Goal: Task Accomplishment & Management: Manage account settings

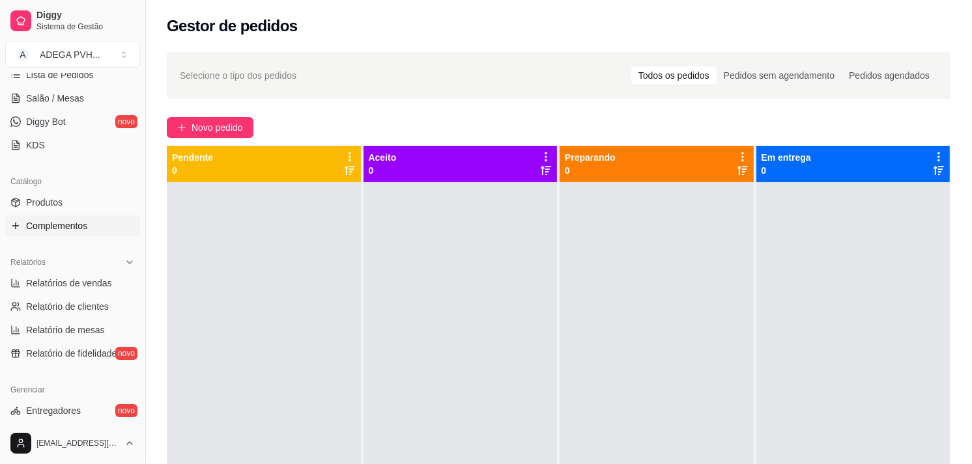
scroll to position [236, 0]
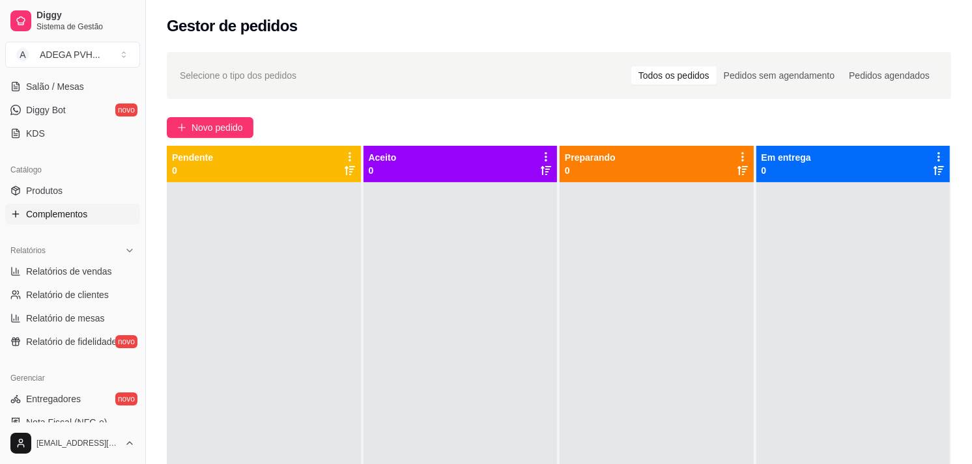
click at [85, 205] on link "Complementos" at bounding box center [72, 214] width 135 height 21
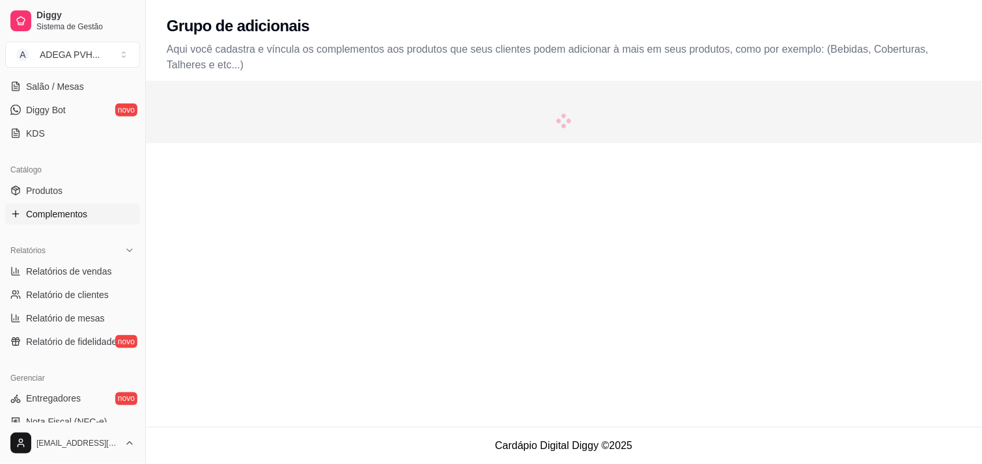
click at [85, 205] on link "Complementos" at bounding box center [72, 214] width 135 height 21
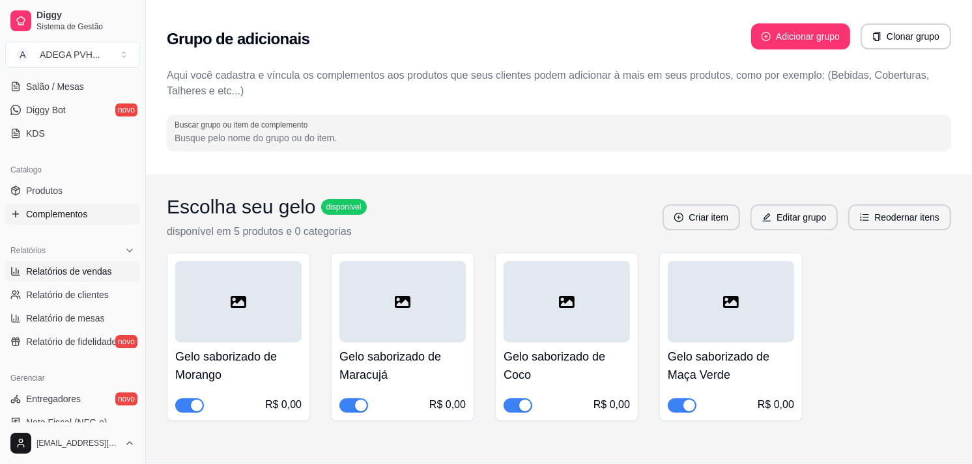
click at [64, 274] on span "Relatórios de vendas" at bounding box center [69, 271] width 86 height 13
select select "ALL"
select select "0"
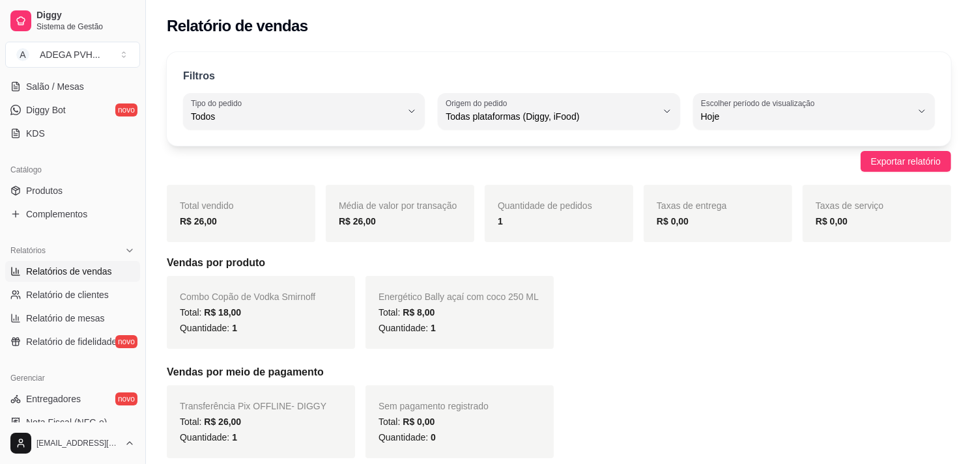
click at [455, 264] on h5 "Vendas por produto" at bounding box center [559, 263] width 784 height 16
click at [222, 301] on span "Combo Copão de Vodka Smirnoff" at bounding box center [248, 297] width 136 height 10
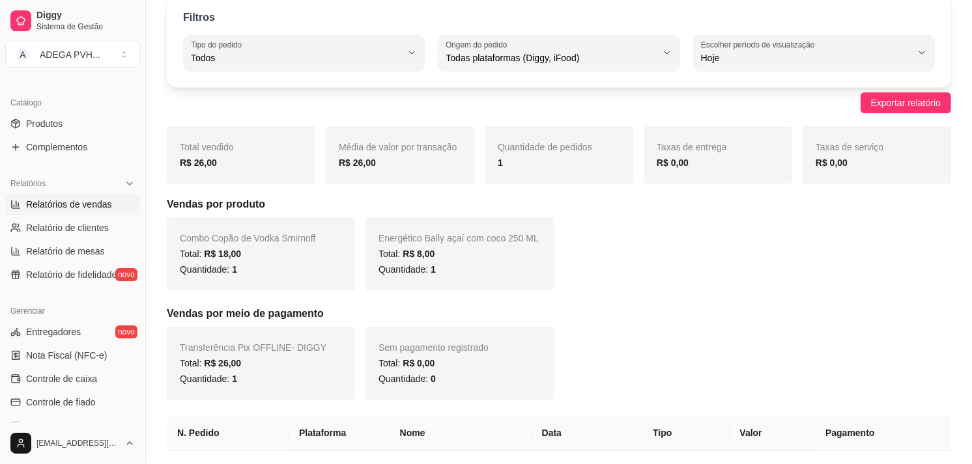
scroll to position [307, 0]
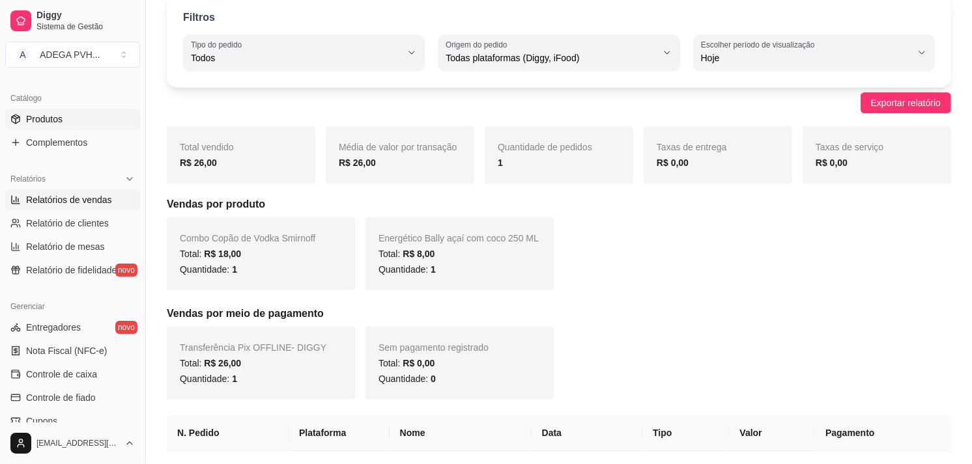
click at [94, 124] on link "Produtos" at bounding box center [72, 119] width 135 height 21
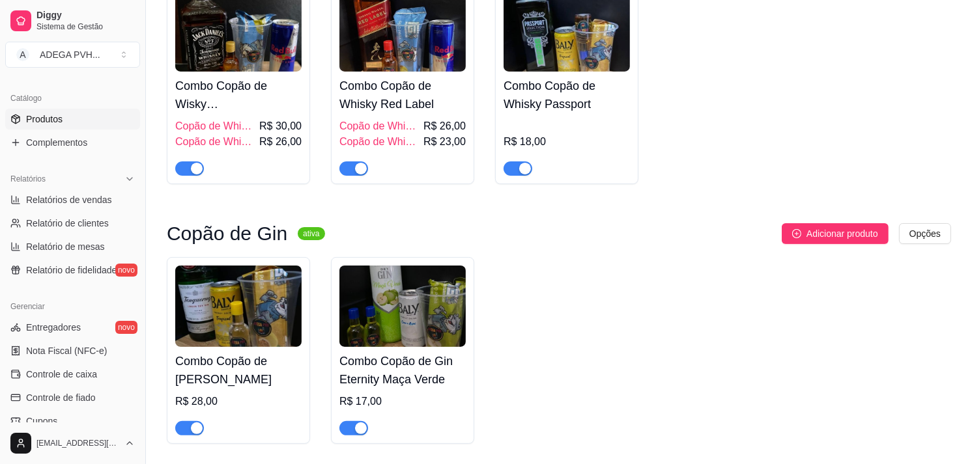
scroll to position [89, 0]
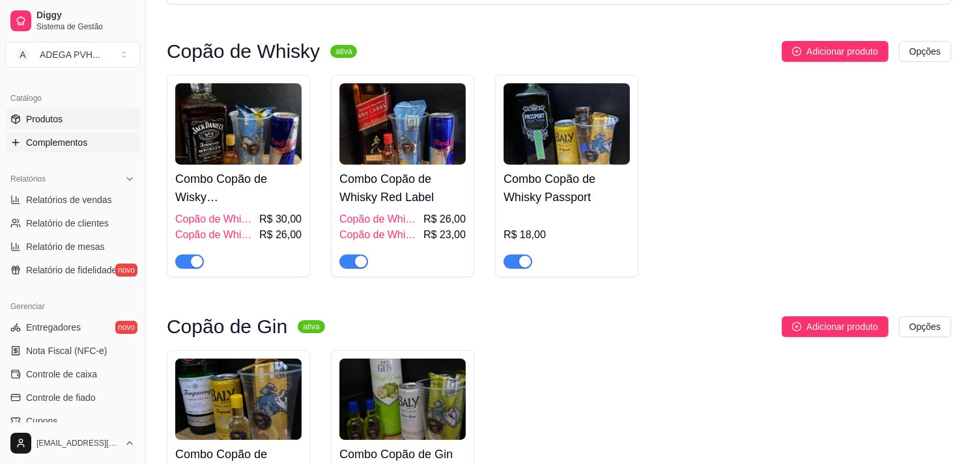
click at [89, 134] on link "Complementos" at bounding box center [72, 142] width 135 height 21
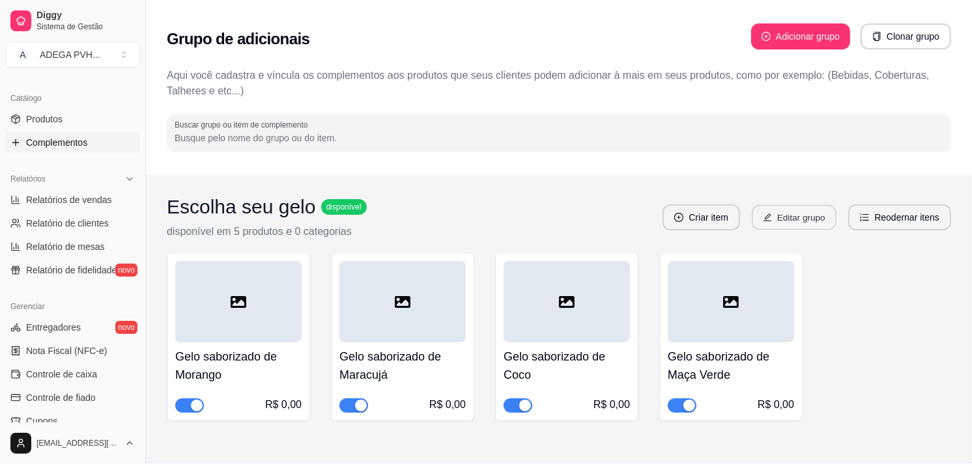
click at [789, 212] on button "Editar grupo" at bounding box center [794, 217] width 85 height 25
click at [793, 212] on button "Editar grupo" at bounding box center [793, 218] width 87 height 26
click at [37, 124] on span "Produtos" at bounding box center [44, 119] width 36 height 13
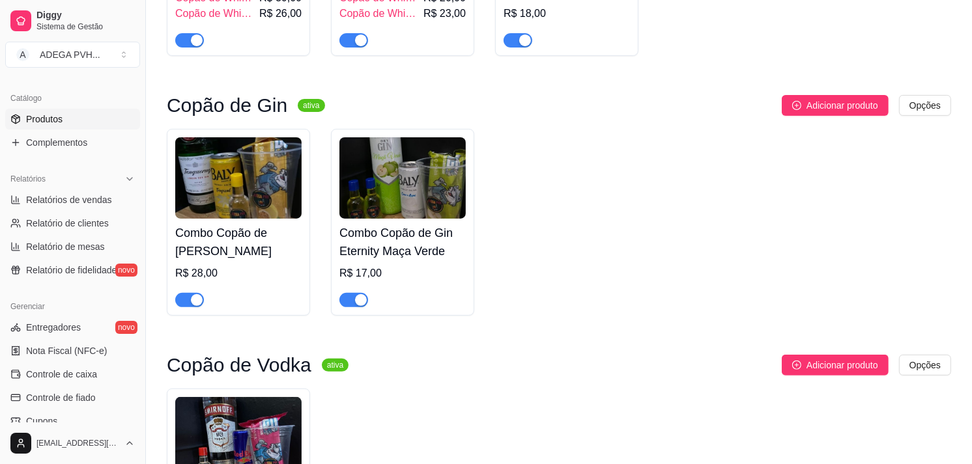
scroll to position [412, 0]
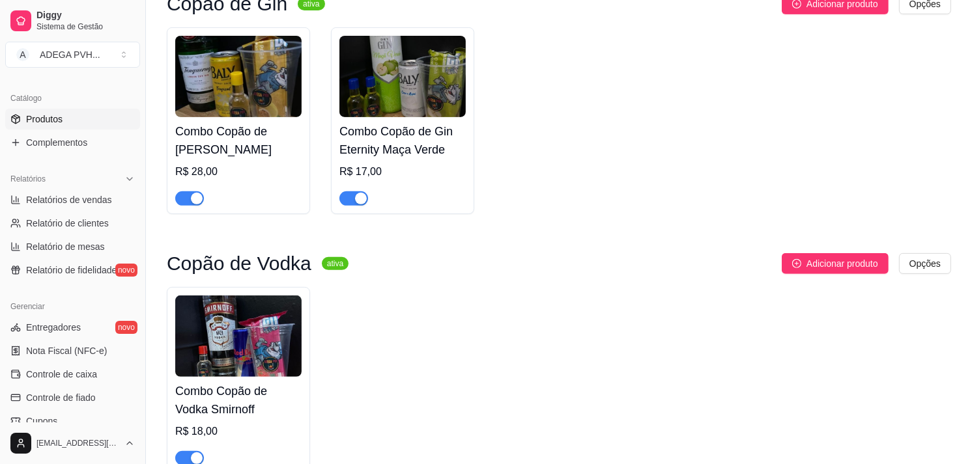
click at [263, 393] on h4 "Combo Copão de Vodka Smirnoff" at bounding box center [238, 400] width 126 height 36
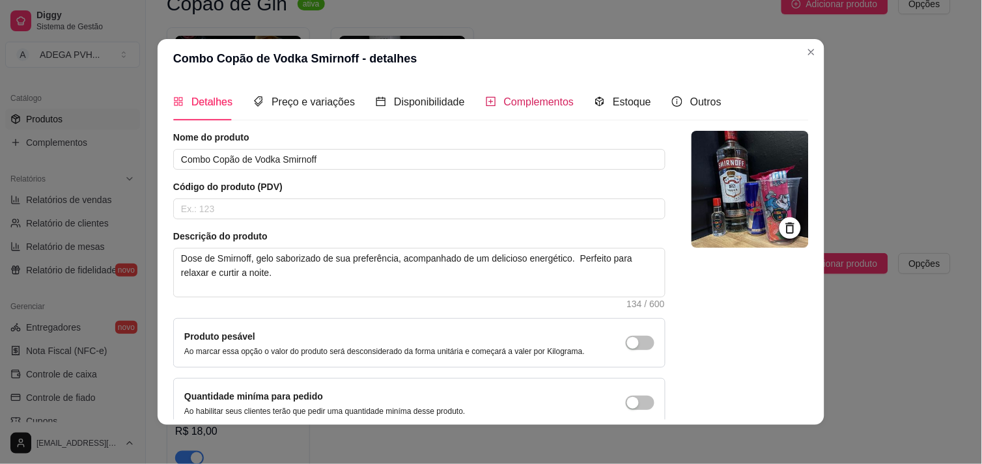
click at [504, 96] on span "Complementos" at bounding box center [539, 101] width 70 height 11
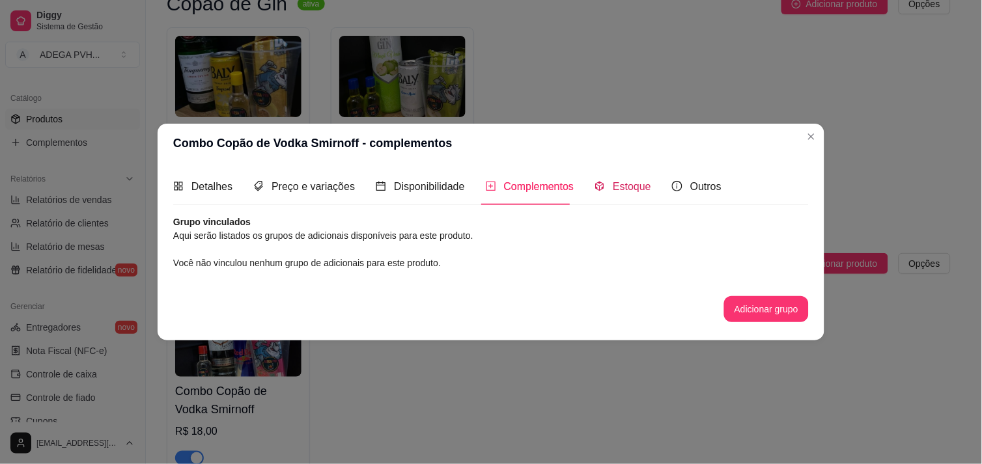
click at [642, 181] on span "Estoque" at bounding box center [632, 186] width 38 height 11
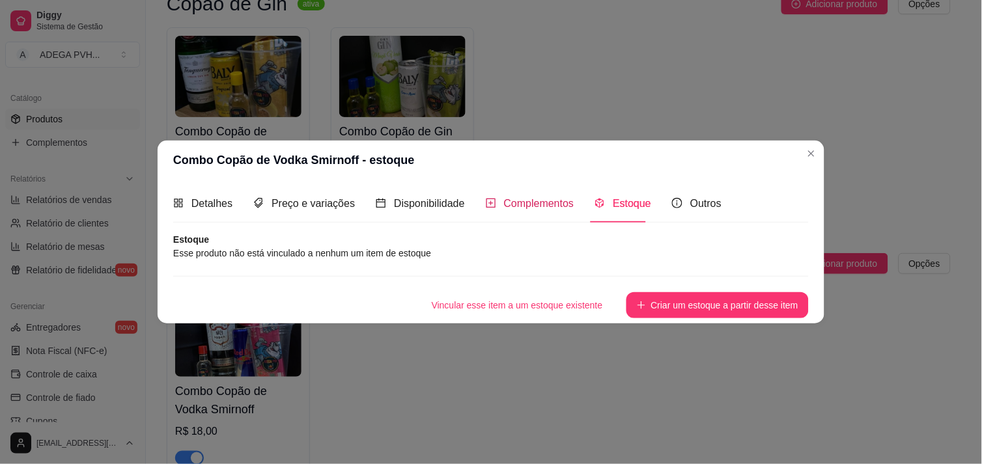
click at [523, 195] on div "Complementos" at bounding box center [530, 203] width 89 height 16
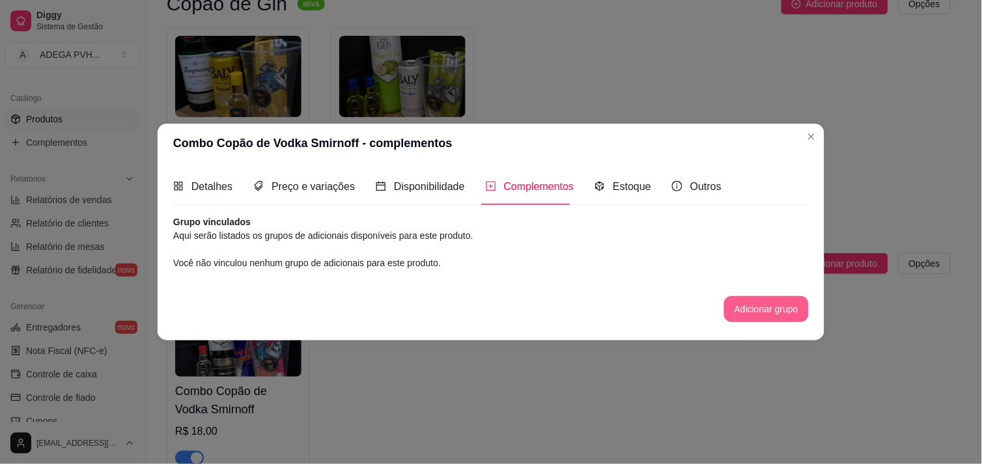
click at [745, 311] on button "Adicionar grupo" at bounding box center [766, 309] width 85 height 26
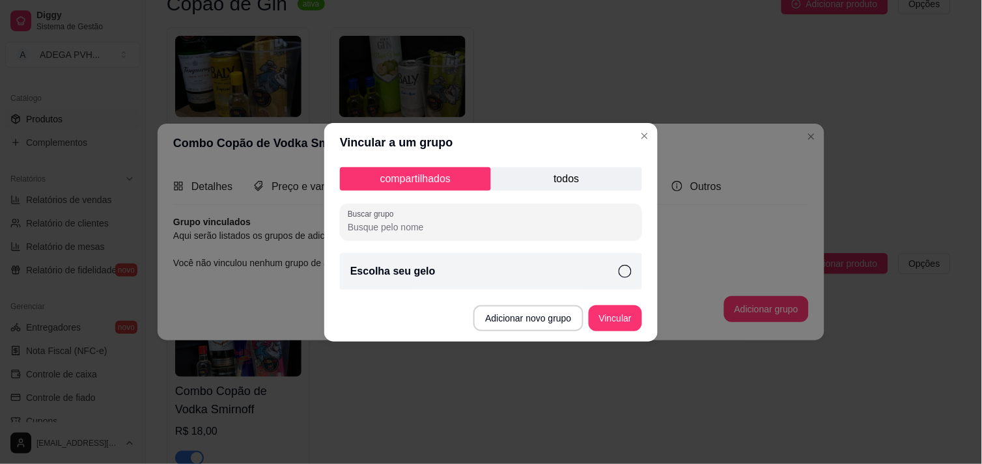
click at [593, 272] on div "Escolha seu gelo" at bounding box center [491, 271] width 302 height 36
click at [621, 315] on button "Vincular" at bounding box center [616, 318] width 52 height 25
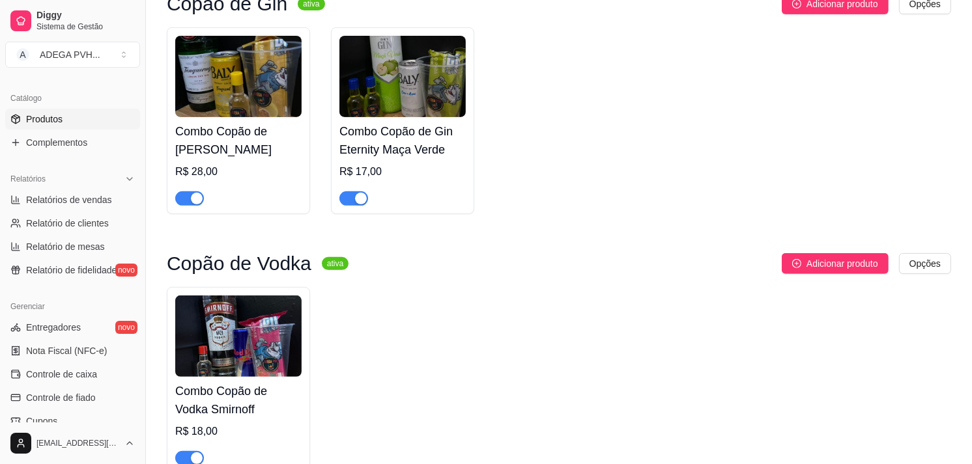
click at [169, 311] on div "Combo Copão de Vodka Smirnoff R$ 18,00" at bounding box center [238, 380] width 143 height 187
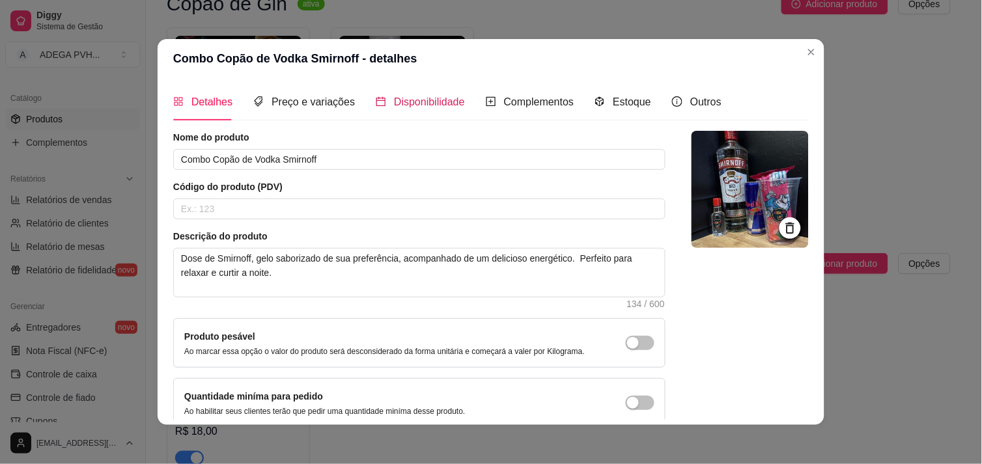
click at [419, 106] on span "Disponibilidade" at bounding box center [429, 101] width 71 height 11
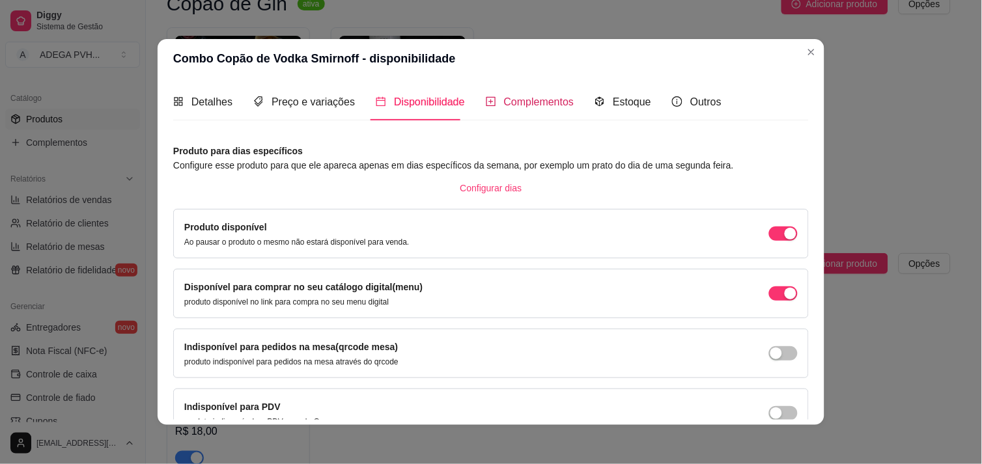
click at [504, 96] on span "Complementos" at bounding box center [539, 101] width 70 height 11
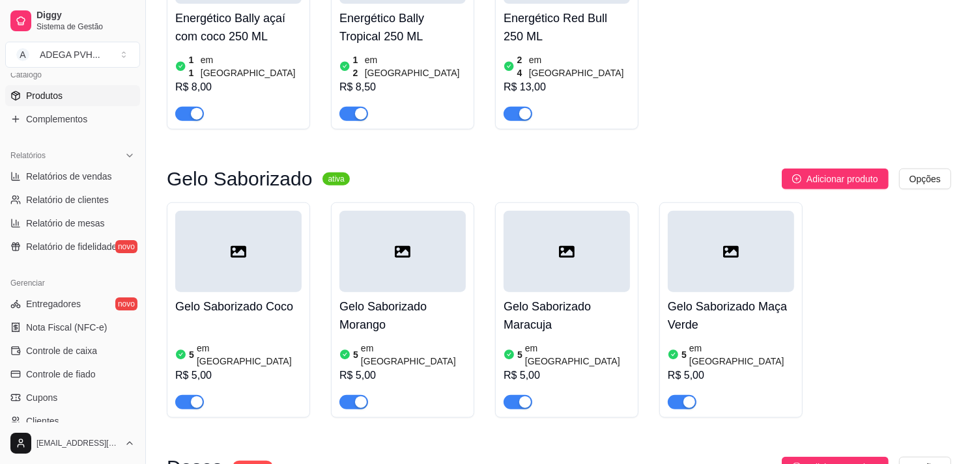
scroll to position [321, 0]
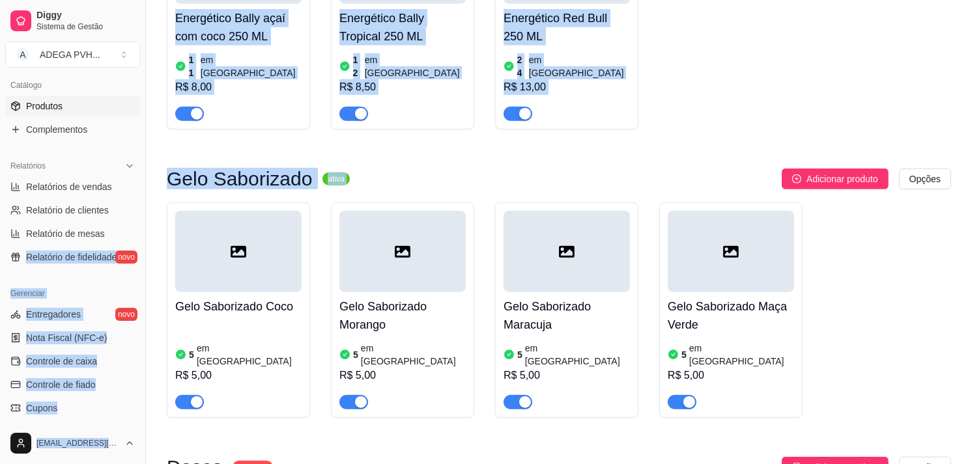
drag, startPoint x: 164, startPoint y: 270, endPoint x: 139, endPoint y: 238, distance: 40.4
click at [573, 50] on div "Energético Red Bull 250 ML 24 em estoque R$ 13,00" at bounding box center [567, 62] width 126 height 117
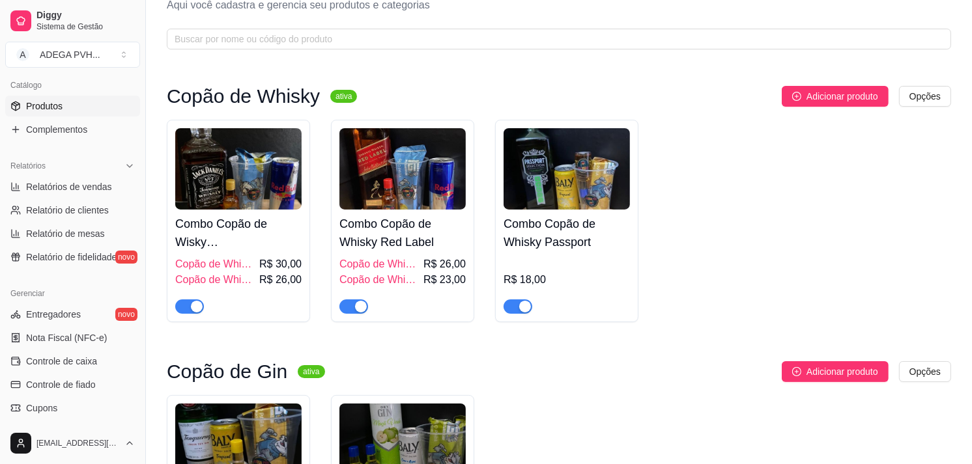
scroll to position [0, 0]
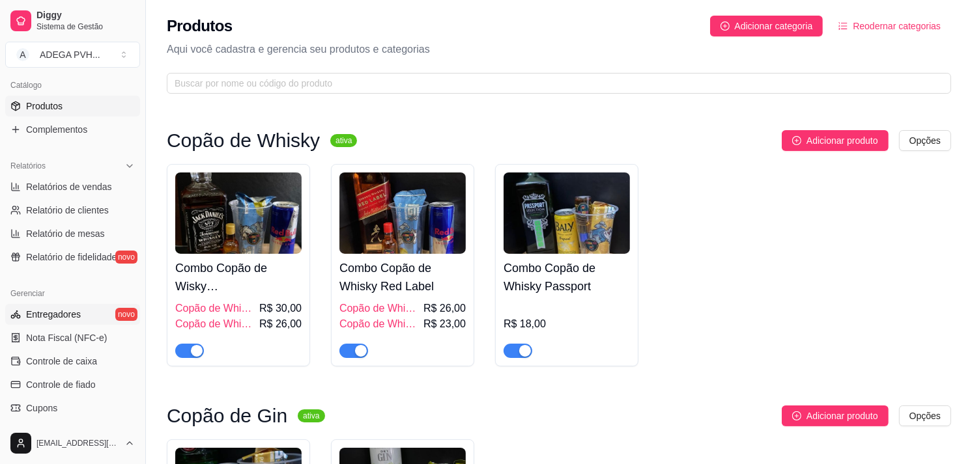
click at [69, 323] on link "Entregadores novo" at bounding box center [72, 314] width 135 height 21
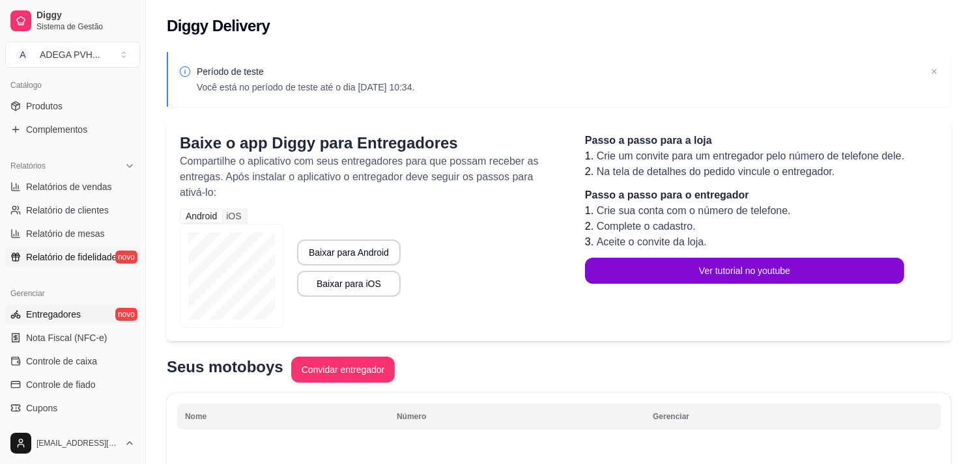
click at [103, 255] on span "Relatório de fidelidade" at bounding box center [71, 257] width 91 height 13
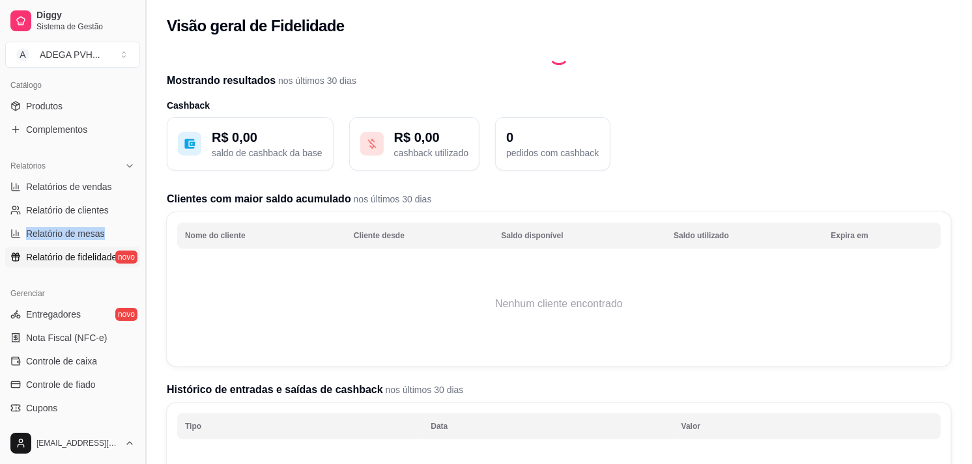
drag, startPoint x: 132, startPoint y: 238, endPoint x: 139, endPoint y: 207, distance: 31.4
click at [139, 207] on div "Diggy Sistema de Gestão A ADEGA PVH ... Loja aberta Período gratuito até 14/09 …" at bounding box center [72, 232] width 145 height 464
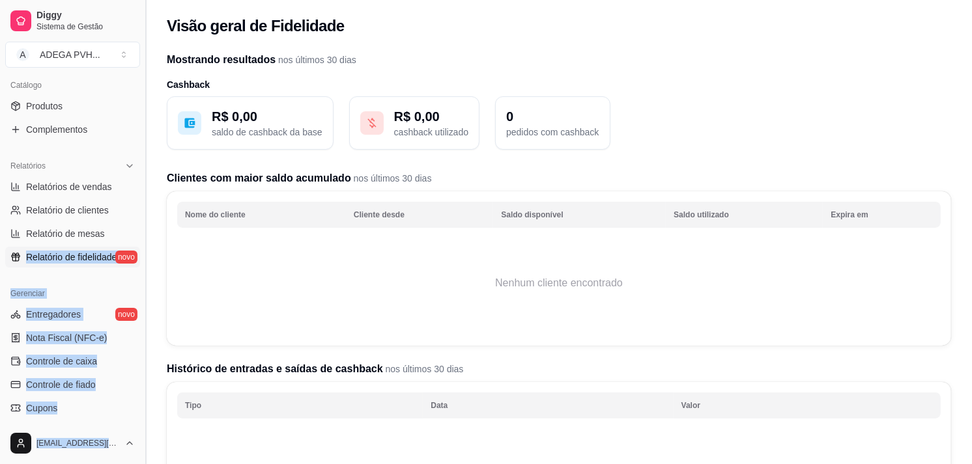
click at [142, 220] on button "Toggle Sidebar" at bounding box center [145, 232] width 10 height 464
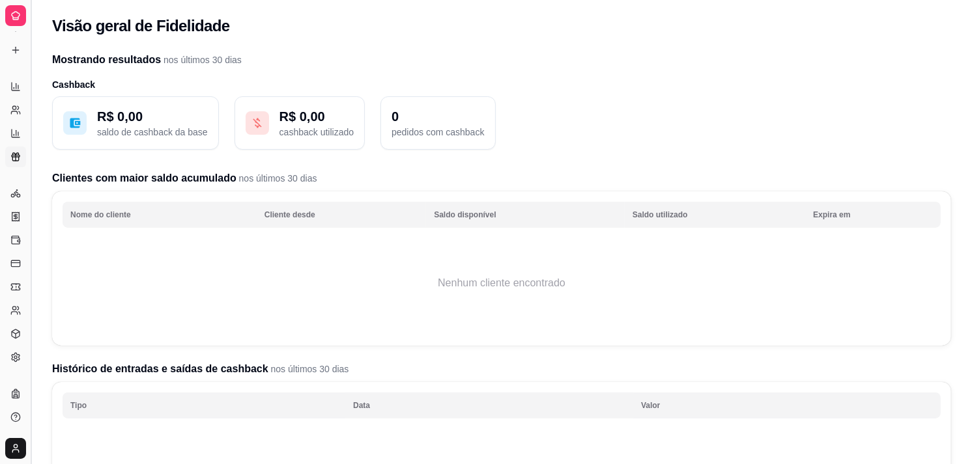
scroll to position [210, 0]
click at [31, 73] on button "Toggle Sidebar" at bounding box center [30, 232] width 10 height 464
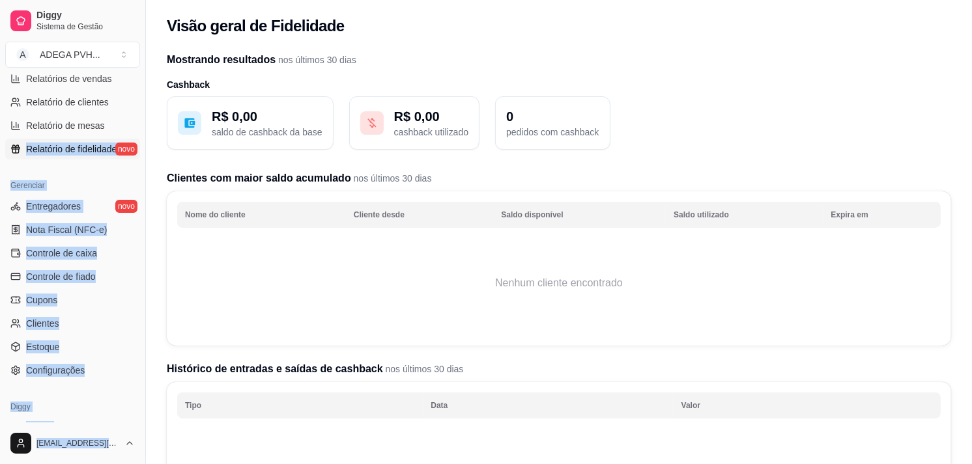
scroll to position [431, 0]
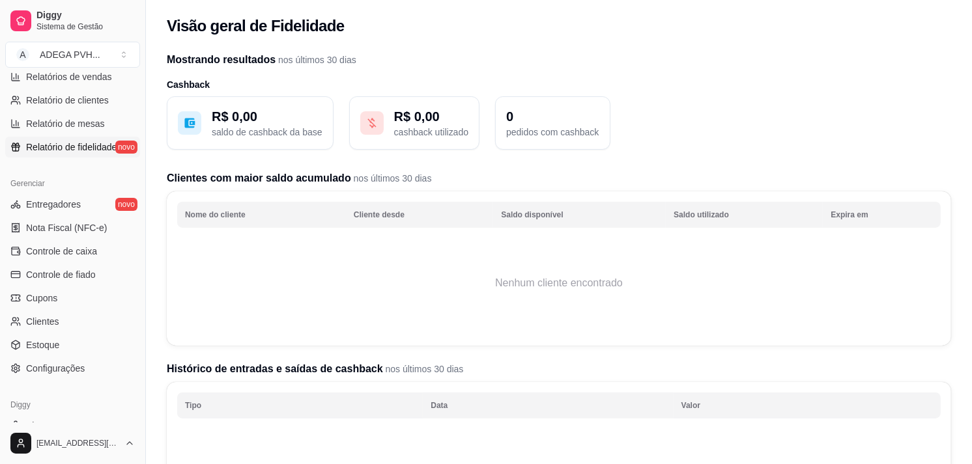
click at [152, 292] on div "Mostrando resultados nos últimos 30 dias Cashback R$ 0,00 saldo de cashback da …" at bounding box center [559, 347] width 826 height 606
click at [64, 356] on ul "Entregadores novo Nota Fiscal (NFC-e) Controle de caixa Controle de fiado Cupon…" at bounding box center [72, 286] width 135 height 185
click at [64, 347] on link "Estoque" at bounding box center [72, 345] width 135 height 21
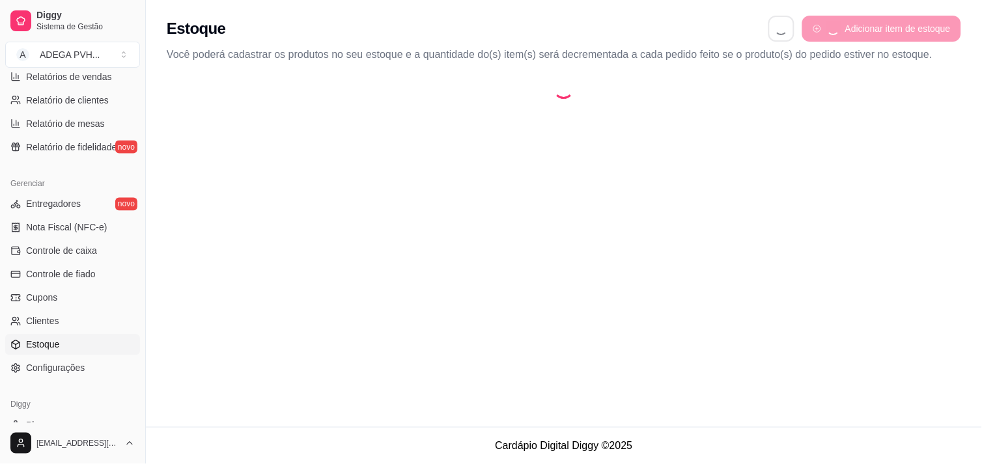
select select "QUANTITY_ORDER"
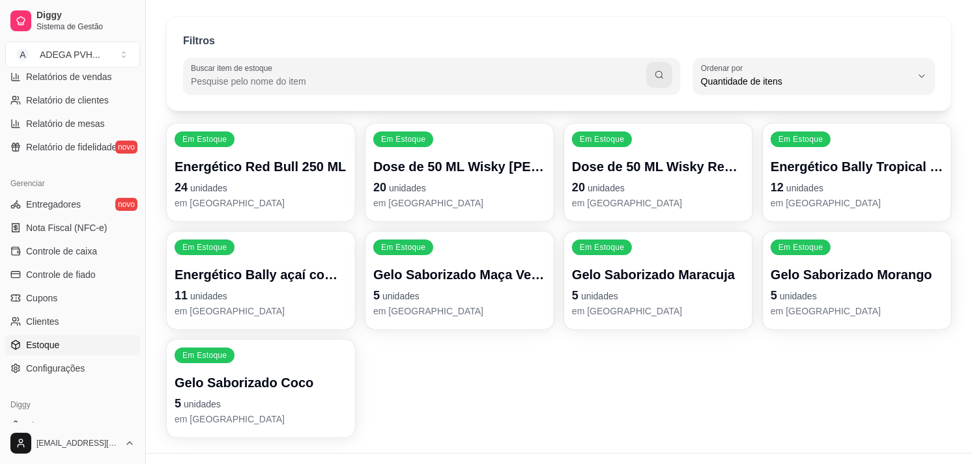
scroll to position [65, 0]
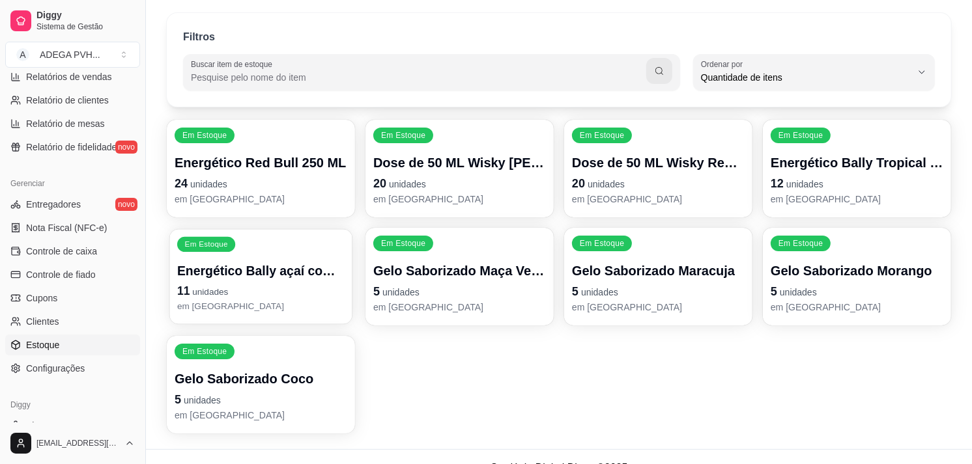
click at [197, 287] on span "unidades" at bounding box center [210, 292] width 36 height 10
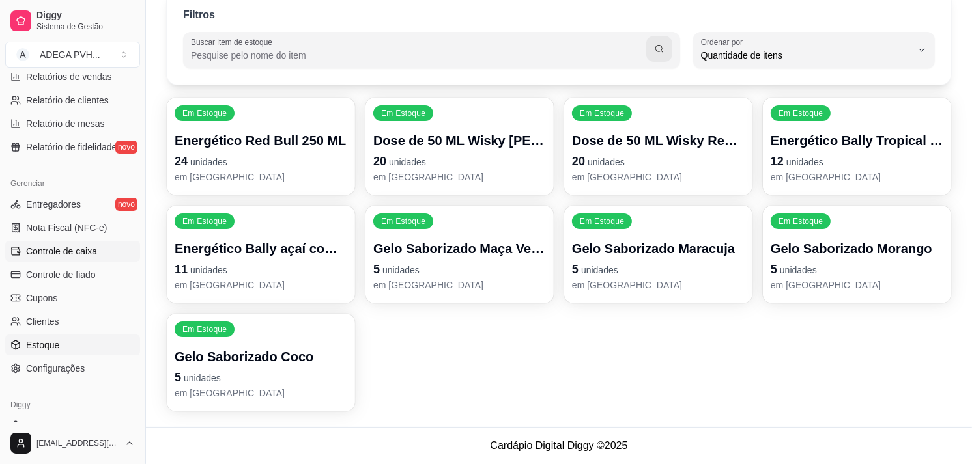
click at [69, 257] on span "Controle de caixa" at bounding box center [61, 251] width 71 height 13
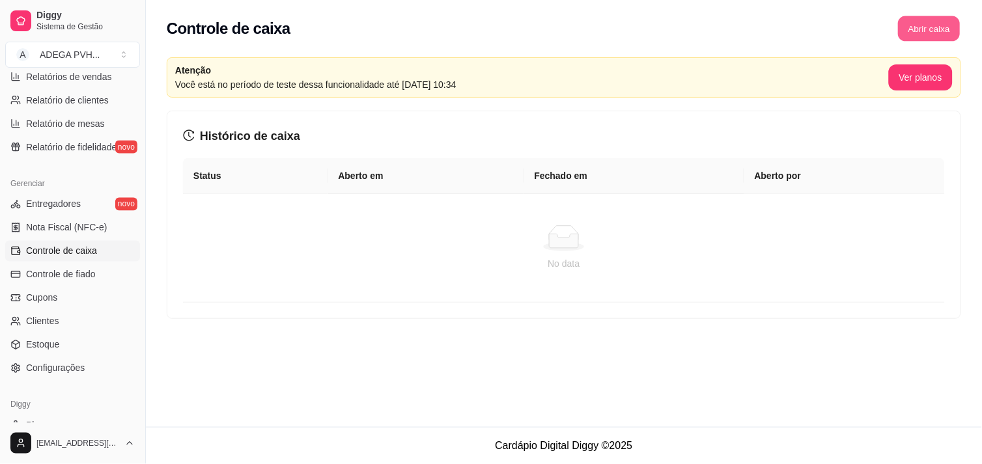
click at [928, 23] on button "Abrir caixa" at bounding box center [929, 28] width 62 height 25
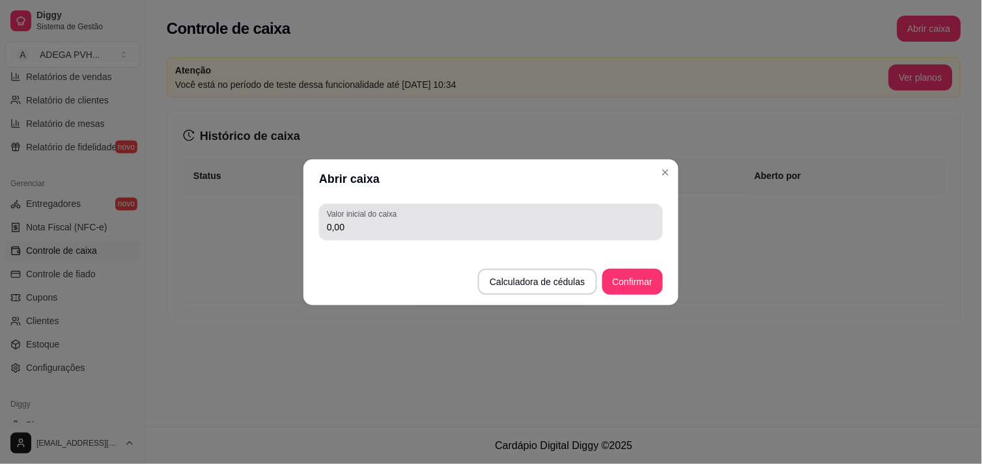
click at [574, 217] on div "0,00" at bounding box center [491, 222] width 328 height 26
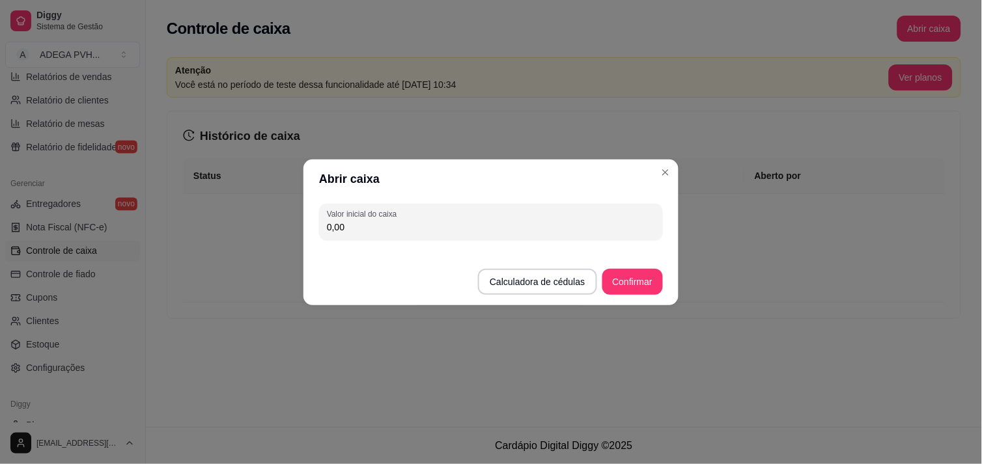
click at [627, 295] on footer "Calculadora de cédulas Confirmar" at bounding box center [491, 276] width 375 height 60
click at [628, 285] on button "Confirmar" at bounding box center [632, 281] width 59 height 25
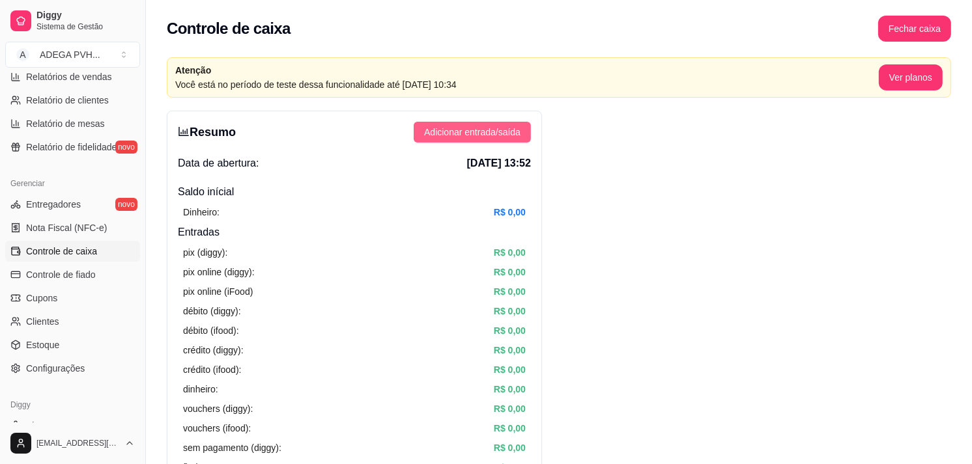
click at [440, 135] on span "Adicionar entrada/saída" at bounding box center [472, 132] width 96 height 14
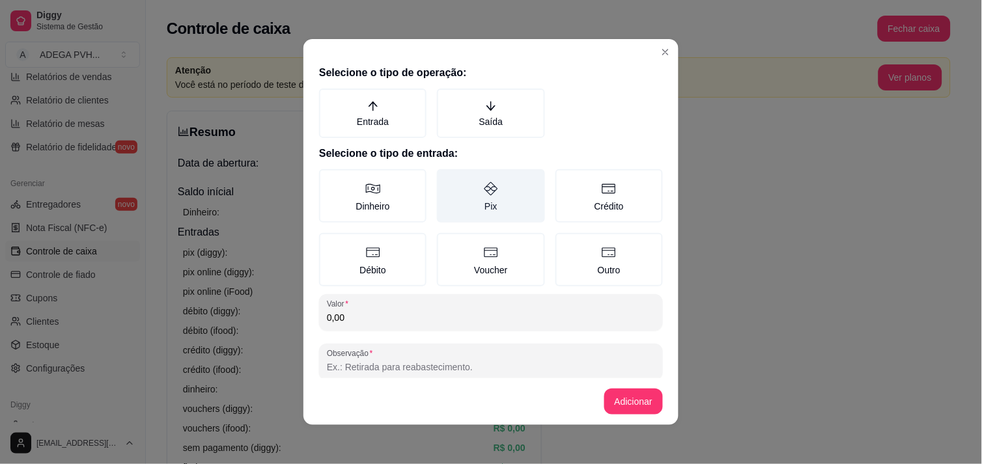
click at [483, 182] on icon at bounding box center [491, 189] width 16 height 16
click at [447, 179] on button "Pix" at bounding box center [441, 174] width 10 height 10
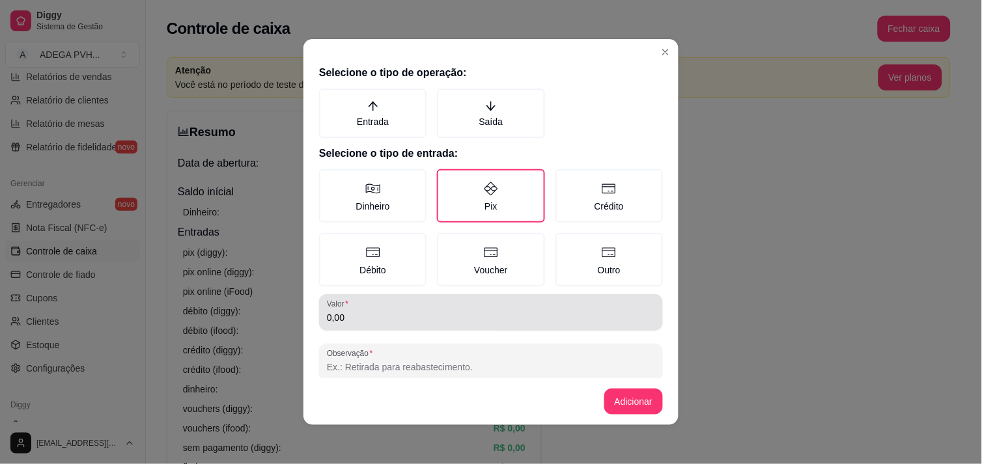
click at [370, 313] on input "0,00" at bounding box center [491, 317] width 328 height 13
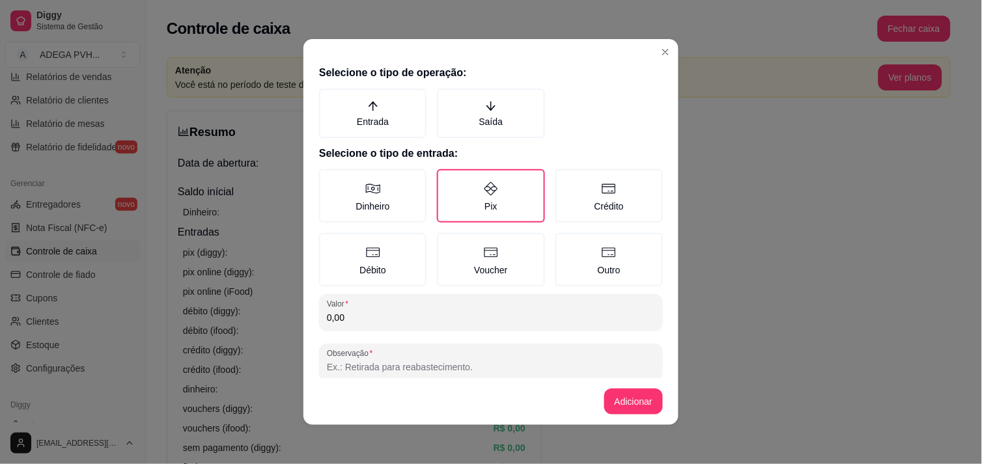
click at [370, 313] on input "0,00" at bounding box center [491, 317] width 328 height 13
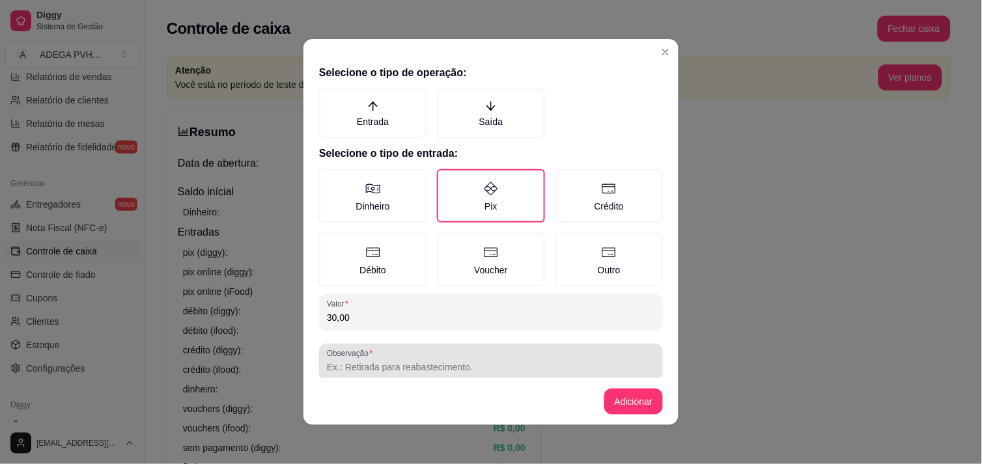
type input "30,00"
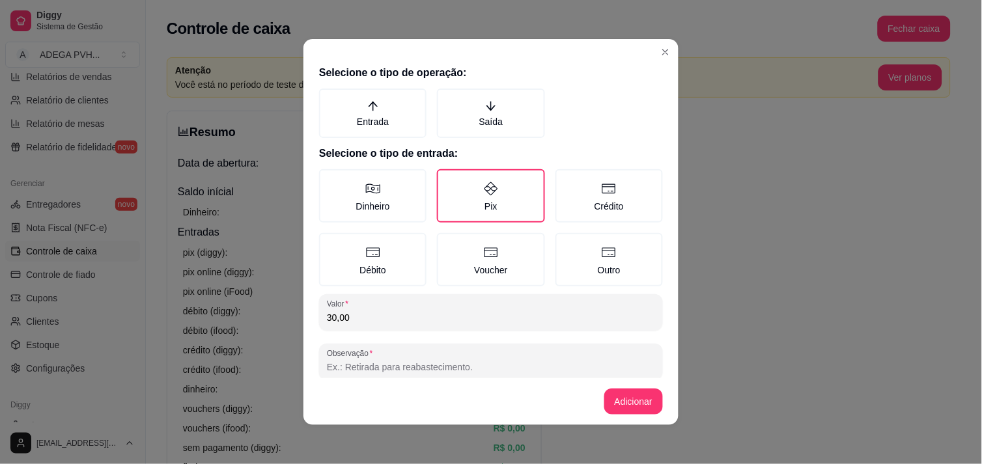
click at [427, 363] on input "Observação" at bounding box center [491, 367] width 328 height 13
type input "e"
type input "retirada"
click at [632, 402] on button "Adicionar" at bounding box center [633, 402] width 57 height 25
click at [487, 105] on label "Saída" at bounding box center [490, 114] width 107 height 50
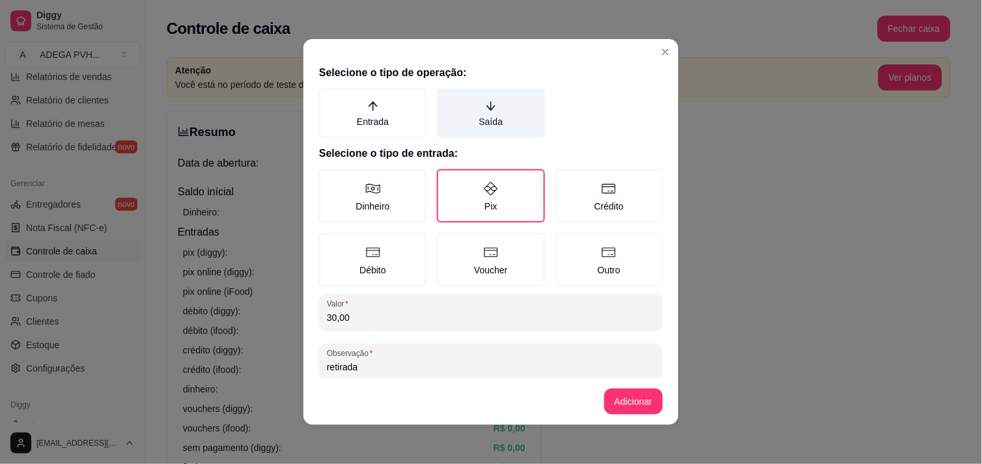
click at [447, 98] on button "Saída" at bounding box center [441, 93] width 10 height 10
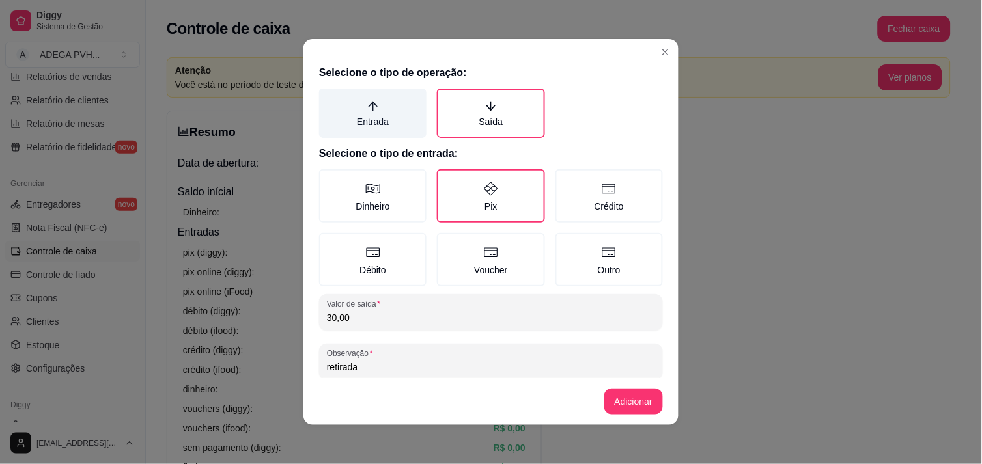
click at [389, 111] on label "Entrada" at bounding box center [372, 114] width 107 height 50
click at [329, 98] on button "Entrada" at bounding box center [324, 93] width 10 height 10
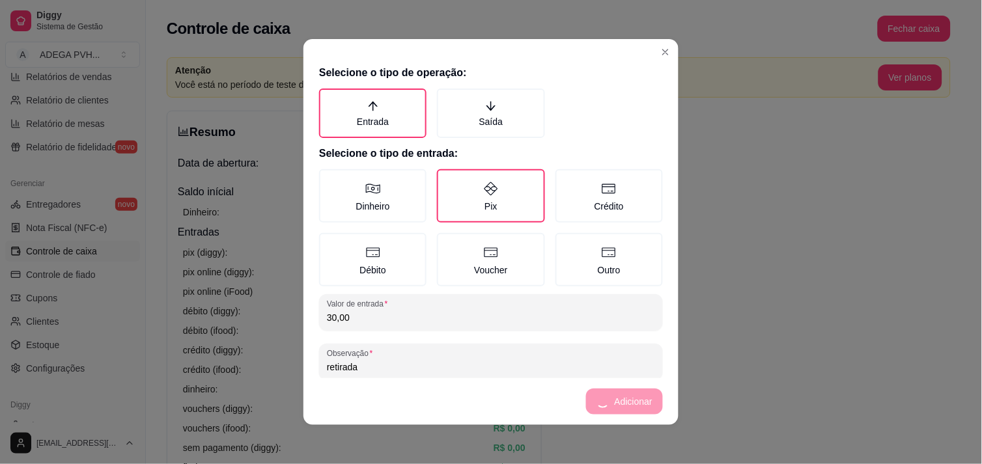
scroll to position [18, 0]
